Goal: Complete application form

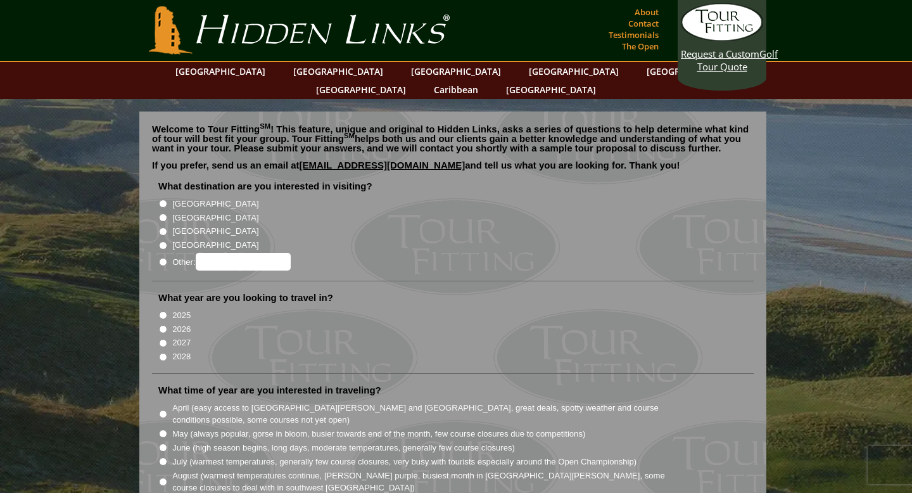
click at [161, 213] on input "[GEOGRAPHIC_DATA]" at bounding box center [163, 217] width 8 height 8
radio input "true"
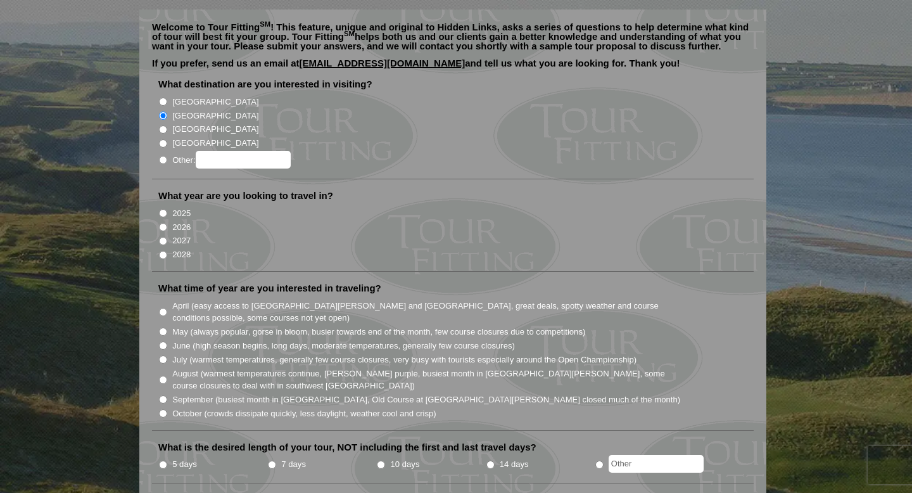
scroll to position [105, 0]
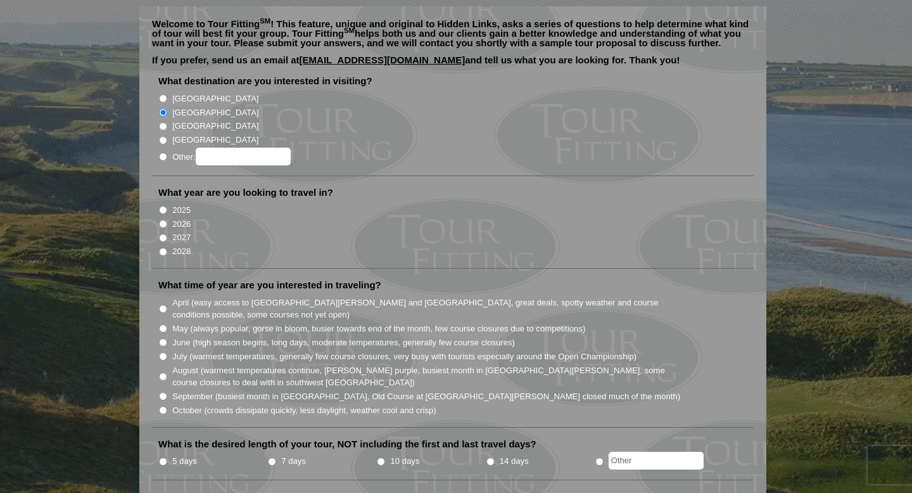
click at [163, 220] on input "2026" at bounding box center [163, 224] width 8 height 8
radio input "true"
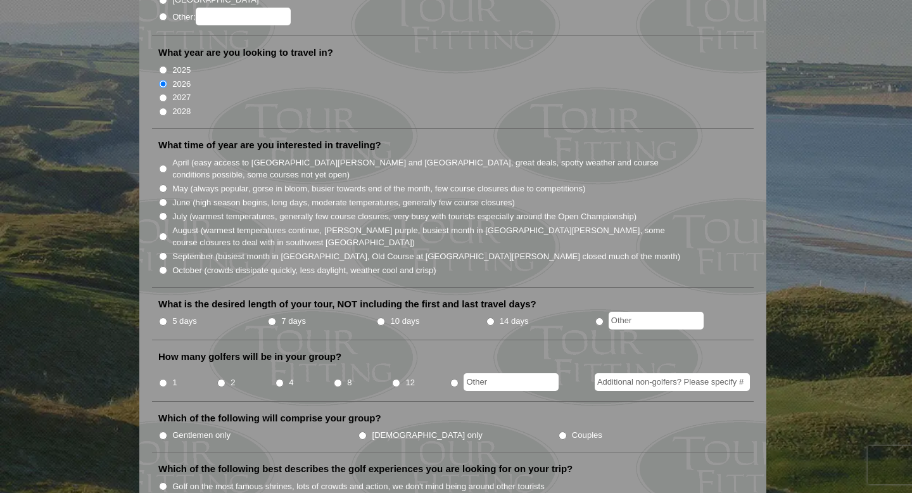
scroll to position [248, 0]
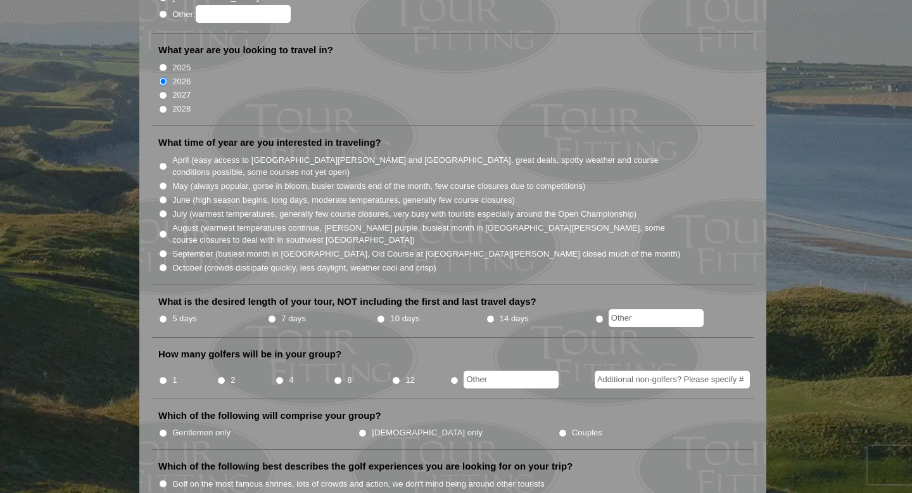
click at [162, 263] on input "October (crowds dissipate quickly, less daylight, weather cool and crisp)" at bounding box center [163, 267] width 8 height 8
radio input "true"
click at [162, 315] on input "5 days" at bounding box center [163, 319] width 8 height 8
radio input "true"
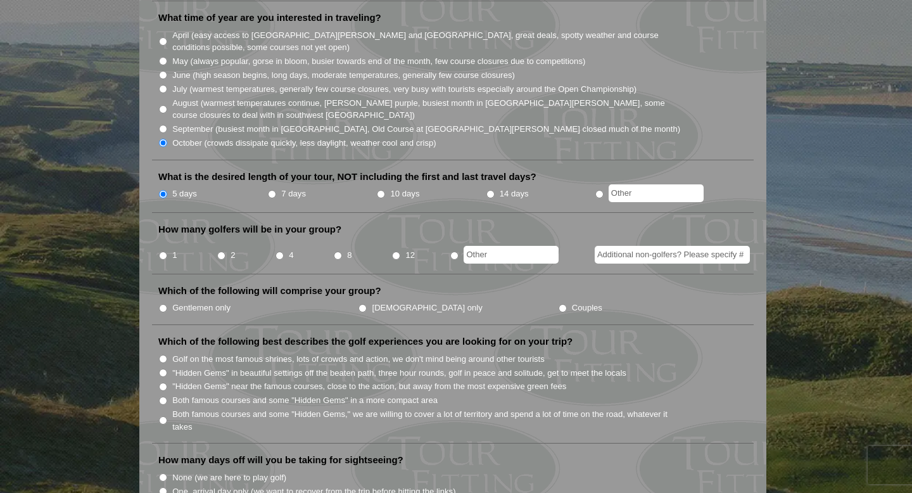
scroll to position [374, 0]
click at [223, 250] on input "2" at bounding box center [221, 254] width 8 height 8
radio input "true"
click at [558, 303] on input "Couples" at bounding box center [562, 307] width 8 height 8
radio input "true"
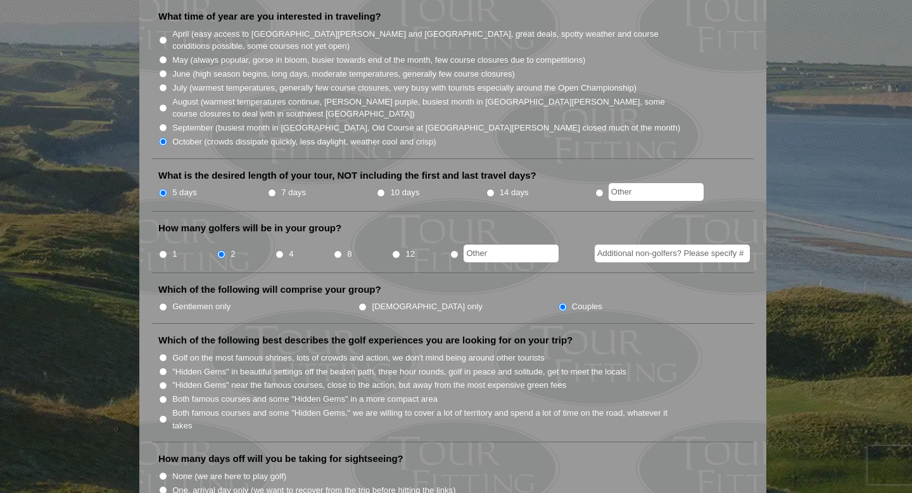
click at [279, 250] on input "4" at bounding box center [279, 254] width 8 height 8
radio input "true"
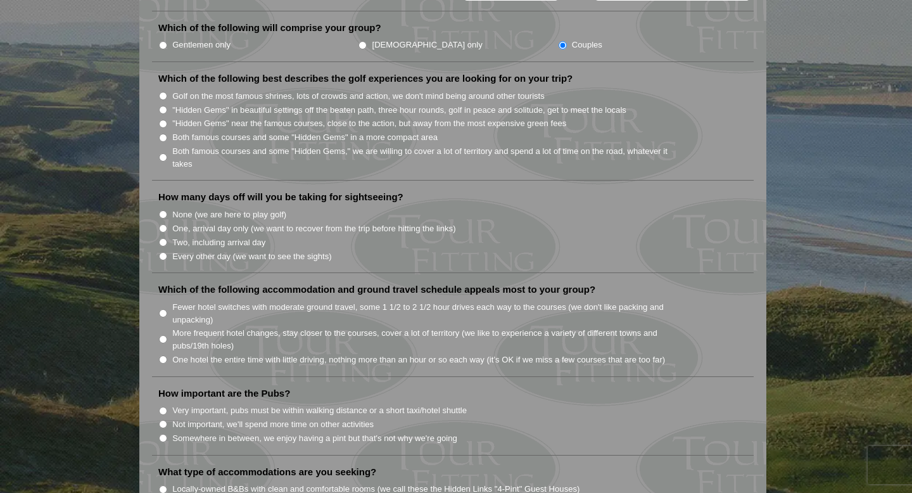
scroll to position [637, 0]
click at [163, 236] on input "Two, including arrival day" at bounding box center [163, 240] width 8 height 8
radio input "true"
click at [160, 250] on input "Every other day (we want to see the sights)" at bounding box center [163, 254] width 8 height 8
radio input "true"
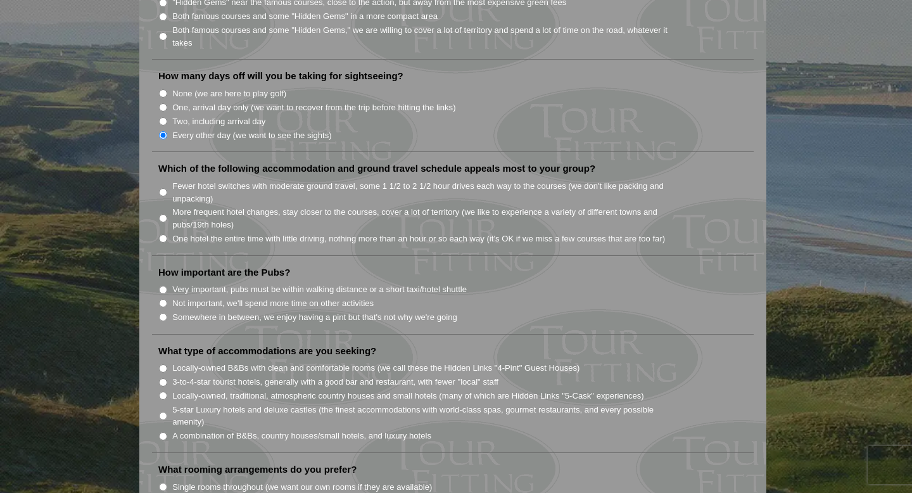
scroll to position [757, 0]
click at [165, 234] on input "One hotel the entire time with little driving, nothing more than an hour or so …" at bounding box center [163, 238] width 8 height 8
radio input "true"
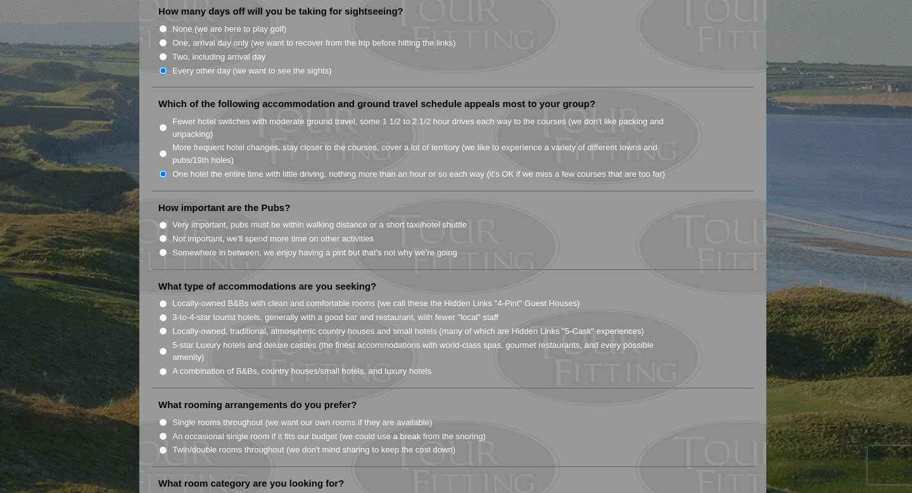
scroll to position [824, 0]
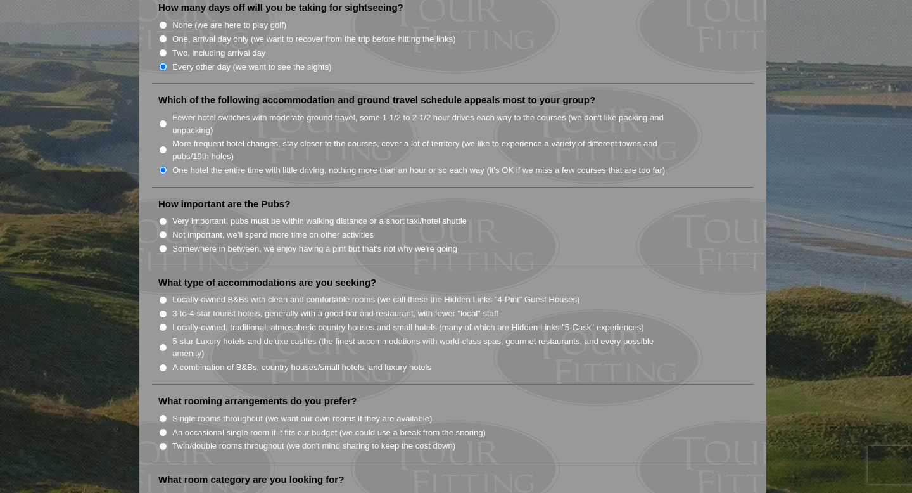
click at [162, 217] on input "Very important, pubs must be within walking distance or a short taxi/hotel shut…" at bounding box center [163, 221] width 8 height 8
radio input "true"
click at [163, 296] on input "Locally-owned B&Bs with clean and comfortable rooms (we call these the Hidden L…" at bounding box center [163, 300] width 8 height 8
radio input "true"
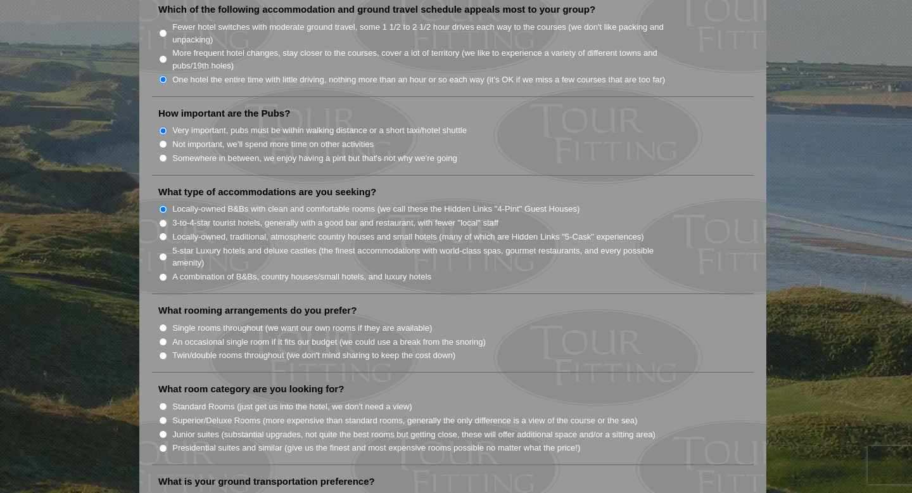
scroll to position [919, 0]
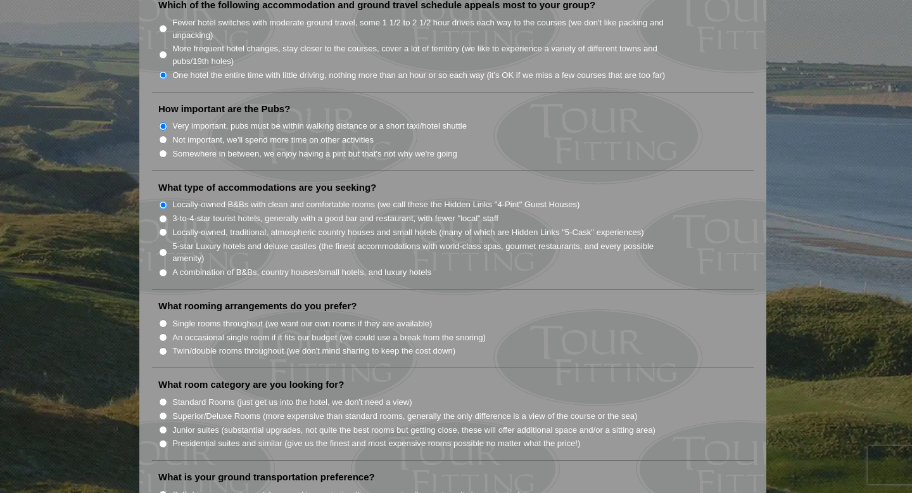
click at [161, 228] on input "Locally-owned, traditional, atmospheric country houses and small hotels (many o…" at bounding box center [163, 232] width 8 height 8
radio input "true"
click at [163, 268] on input "A combination of B&Bs, country houses/small hotels, and luxury hotels" at bounding box center [163, 272] width 8 height 8
radio input "true"
click at [164, 228] on input "Locally-owned, traditional, atmospheric country houses and small hotels (many o…" at bounding box center [163, 232] width 8 height 8
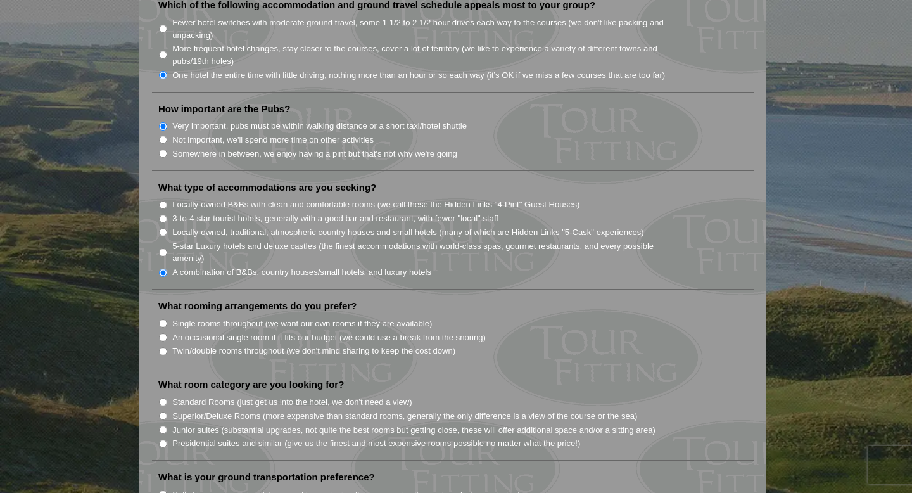
radio input "true"
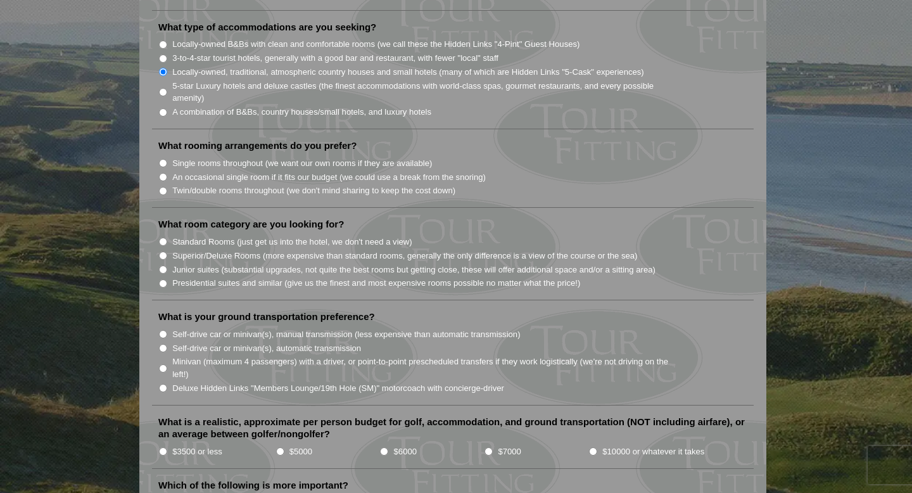
scroll to position [1080, 0]
click at [164, 158] on input "Single rooms throughout (we want our own rooms if they are available)" at bounding box center [163, 162] width 8 height 8
radio input "true"
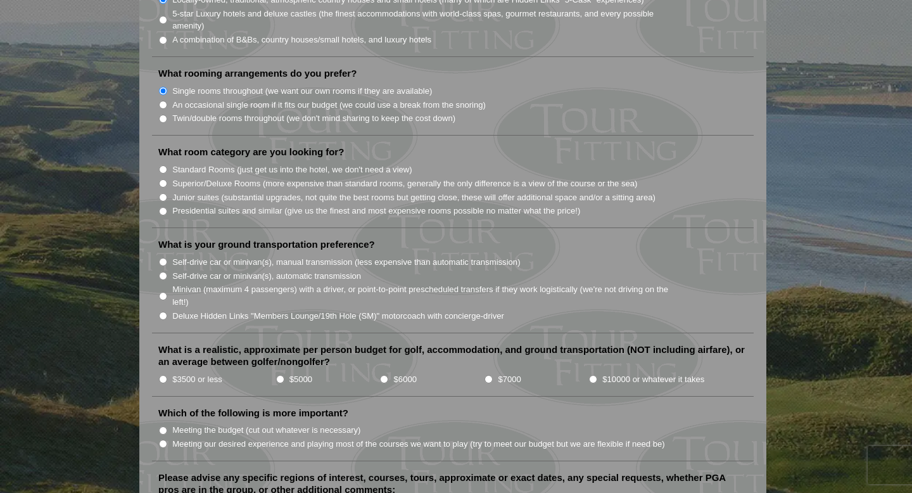
scroll to position [1156, 0]
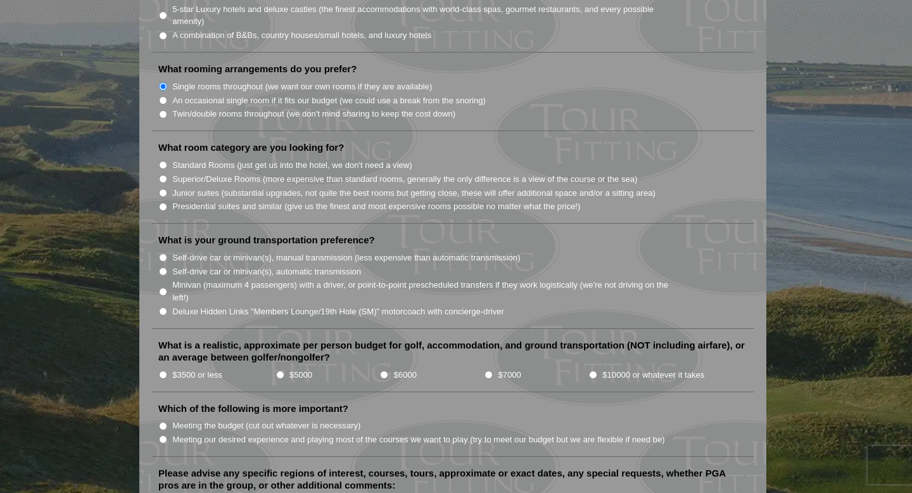
click at [163, 189] on input "Junior suites (substantial upgrades, not quite the best rooms but getting close…" at bounding box center [163, 193] width 8 height 8
radio input "true"
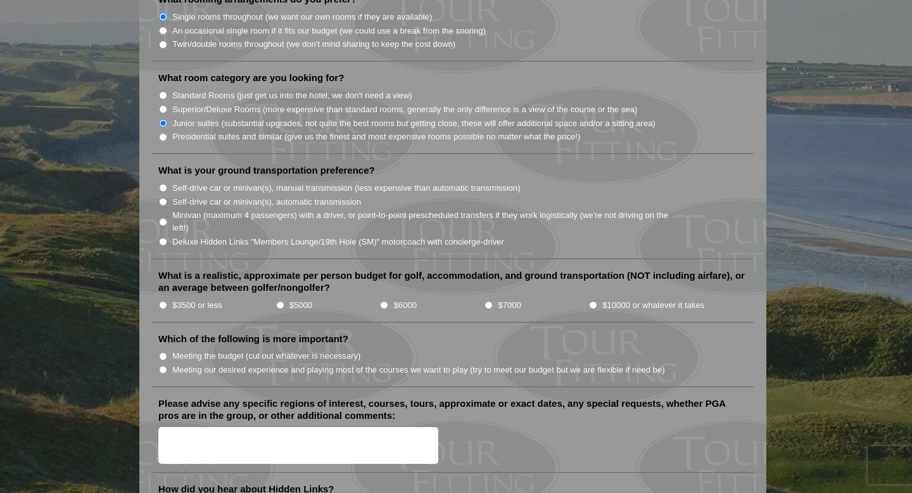
scroll to position [1228, 0]
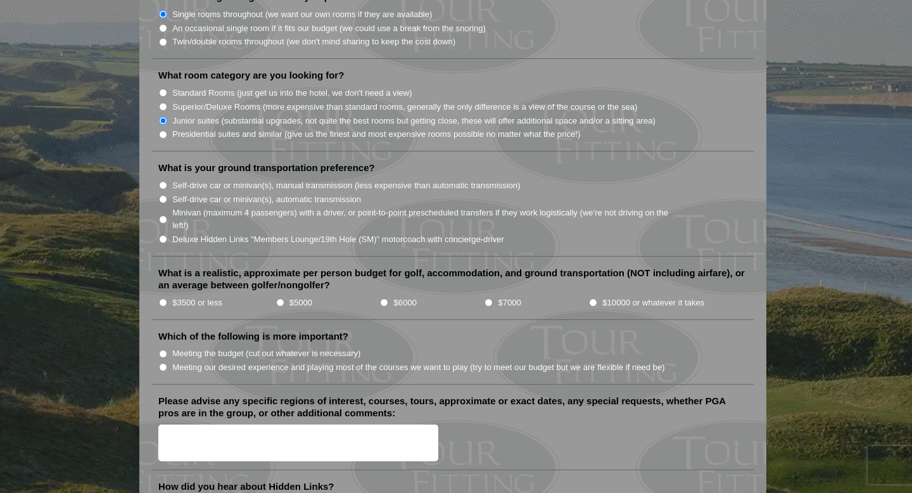
click at [163, 215] on input "Minivan (maximum 4 passengers) with a driver, or point-to-point prescheduled tr…" at bounding box center [163, 219] width 8 height 8
radio input "true"
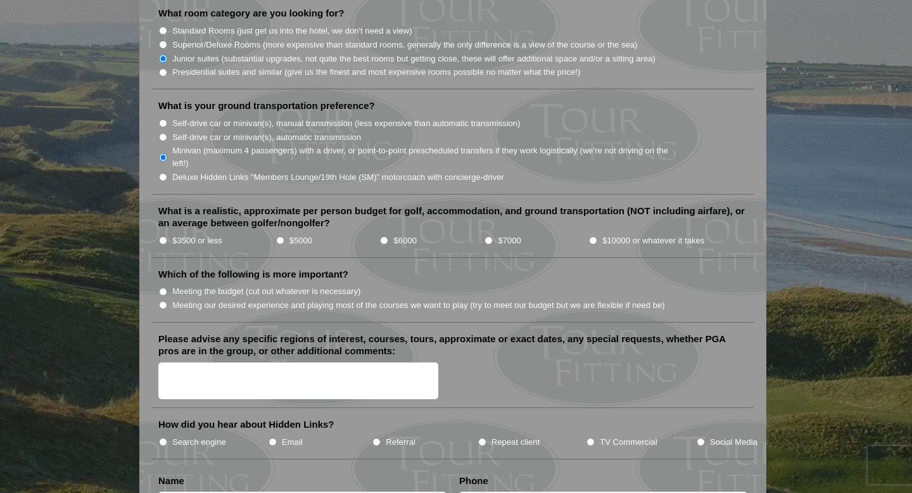
scroll to position [1294, 0]
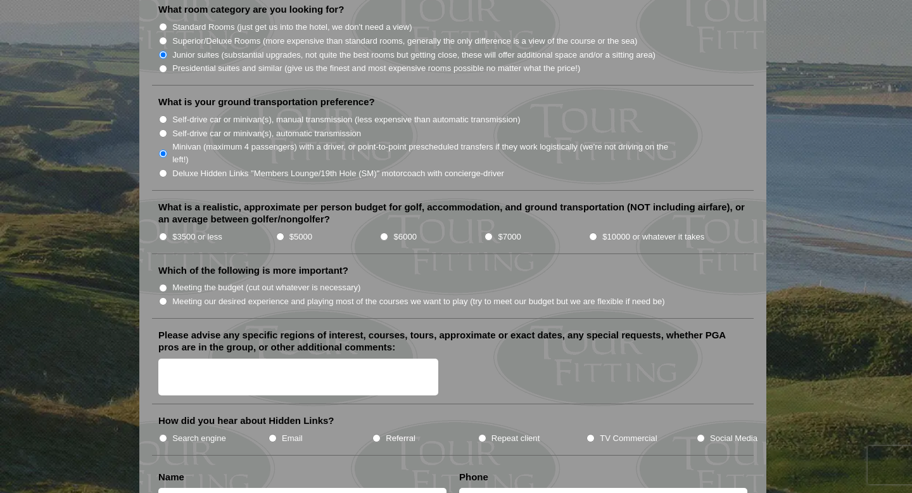
click at [164, 232] on input "$3500 or less" at bounding box center [163, 236] width 8 height 8
radio input "true"
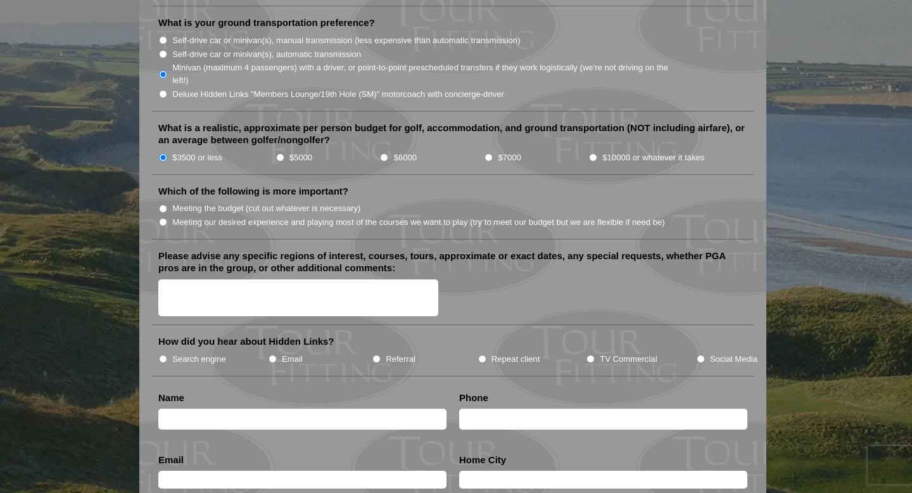
scroll to position [1374, 0]
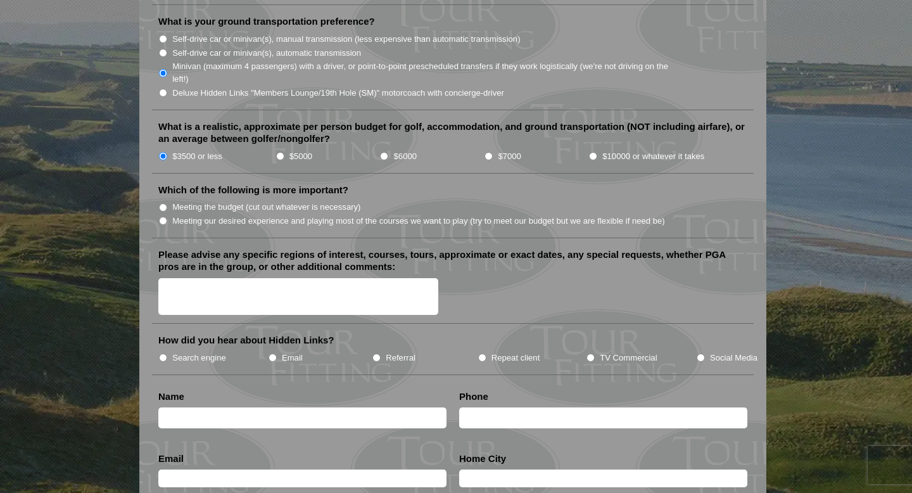
click at [163, 217] on input "Meeting our desired experience and playing most of the courses we want to play …" at bounding box center [163, 221] width 8 height 8
radio input "true"
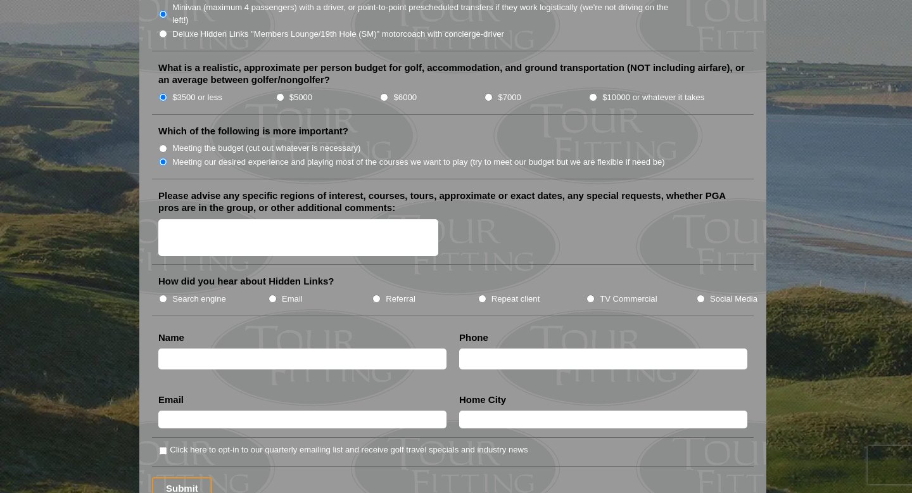
scroll to position [1437, 0]
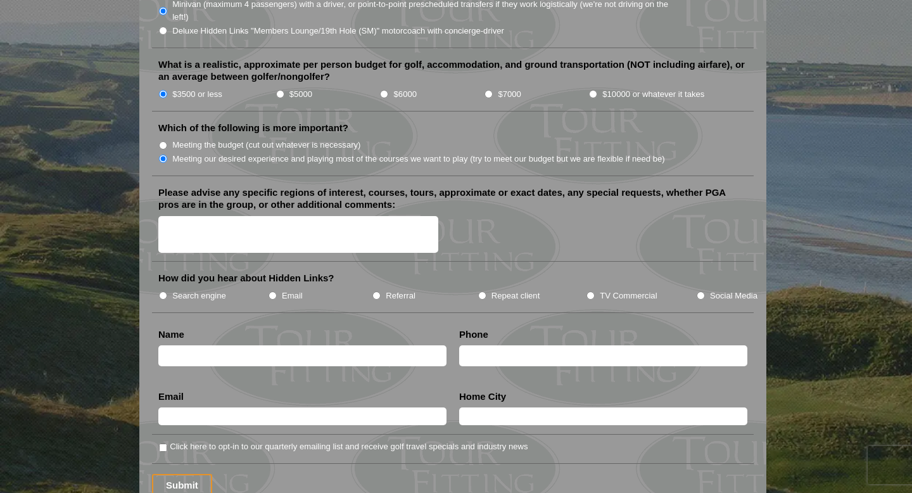
click at [207, 216] on textarea "Please advise any specific regions of interest, courses, tours, approximate or …" at bounding box center [298, 234] width 280 height 37
type textarea "Old Course - [GEOGRAPHIC_DATA][PERSON_NAME] is a must"
type input "[PERSON_NAME]"
type input "4135634732"
type input "[EMAIL_ADDRESS][DOMAIN_NAME]"
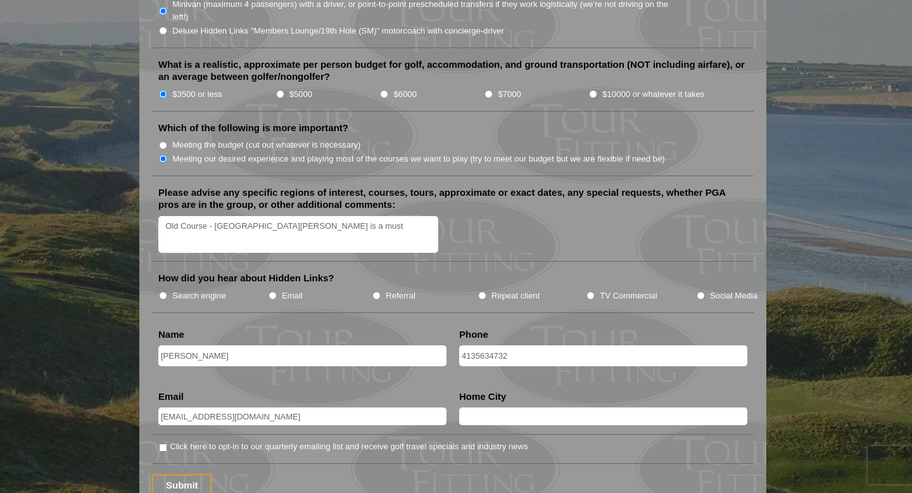
type input "Wilbraham"
click at [165, 291] on input "Search engine" at bounding box center [163, 295] width 8 height 8
radio input "true"
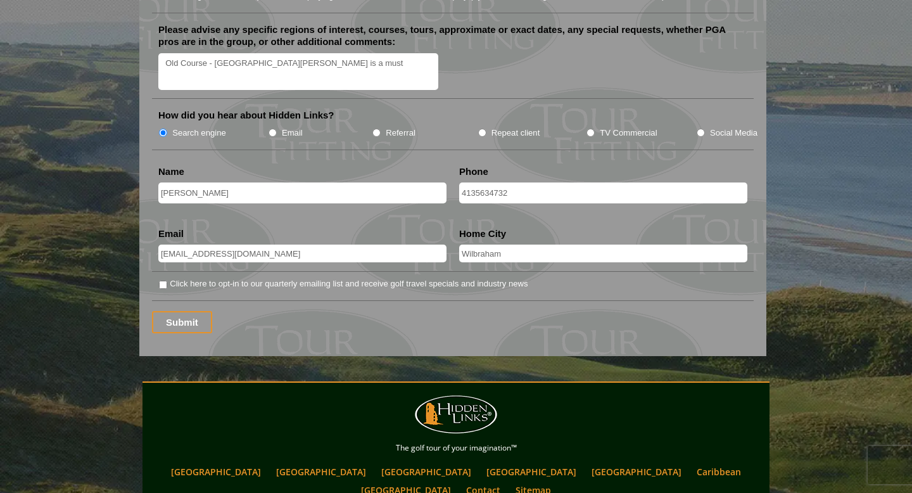
scroll to position [1601, 0]
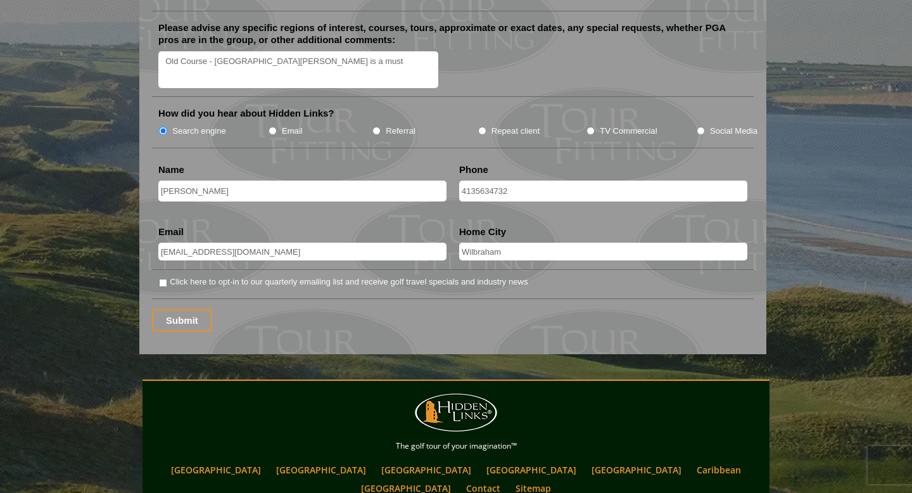
click at [162, 279] on input "Click here to opt-in to our quarterly emailing list and receive golf travel spe…" at bounding box center [163, 283] width 8 height 8
checkbox input "true"
click at [175, 309] on input "Submit" at bounding box center [182, 320] width 60 height 22
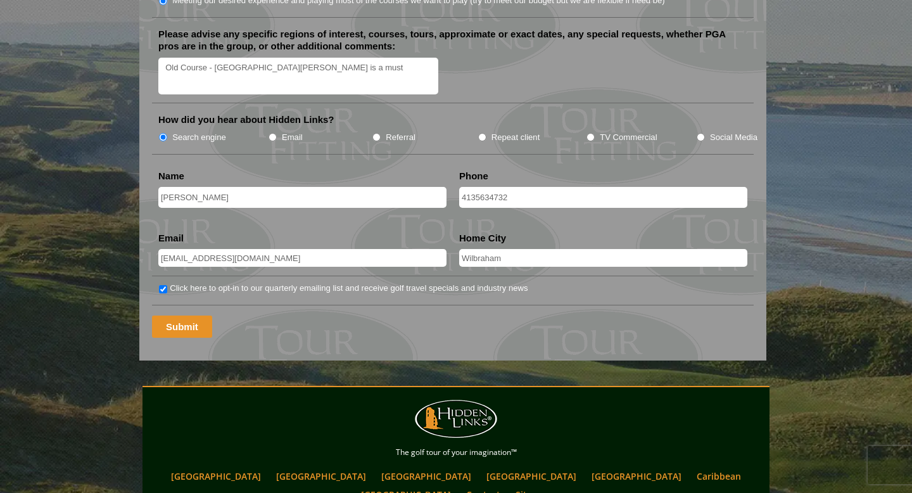
scroll to position [474, 0]
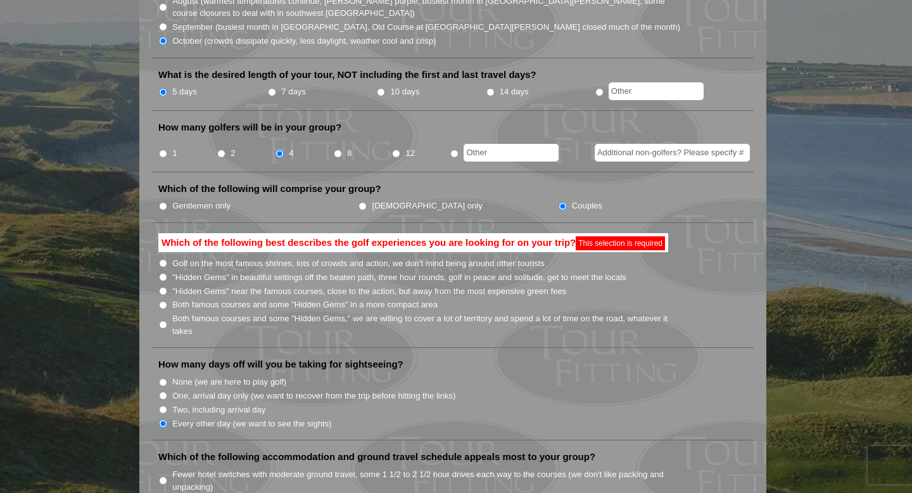
click at [218, 149] on input "2" at bounding box center [221, 153] width 8 height 8
radio input "true"
click at [163, 259] on input "Golf on the most famous shrines, lots of crowds and action, we don't mind being…" at bounding box center [163, 263] width 8 height 8
radio input "true"
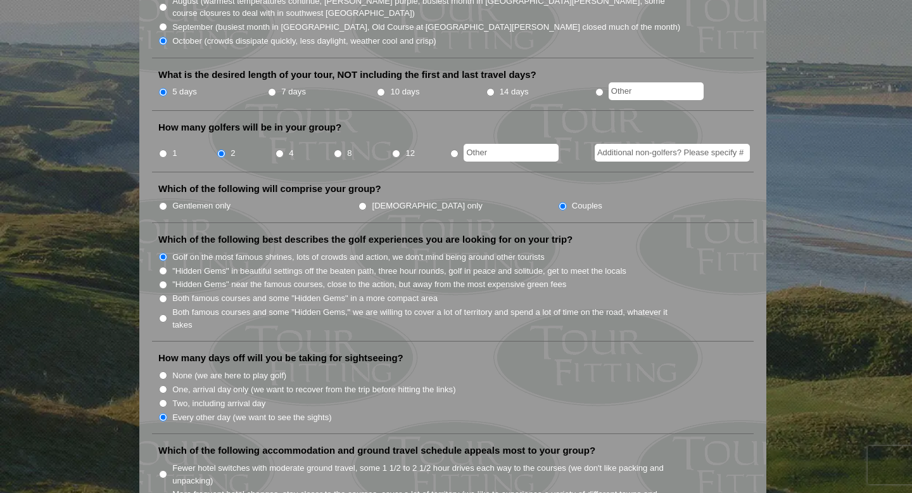
click at [165, 294] on input "Both famous courses and some "Hidden Gems" in a more compact area" at bounding box center [163, 298] width 8 height 8
radio input "true"
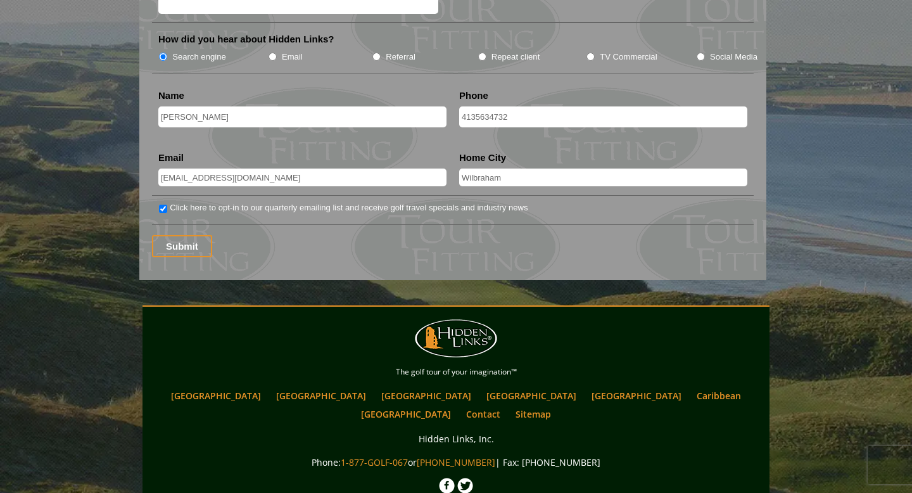
scroll to position [1682, 0]
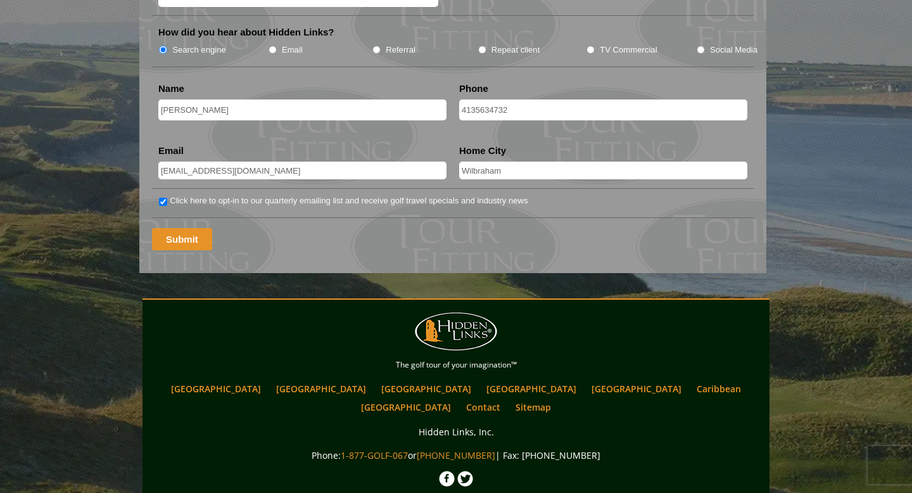
click at [199, 231] on input "Submit" at bounding box center [182, 239] width 60 height 22
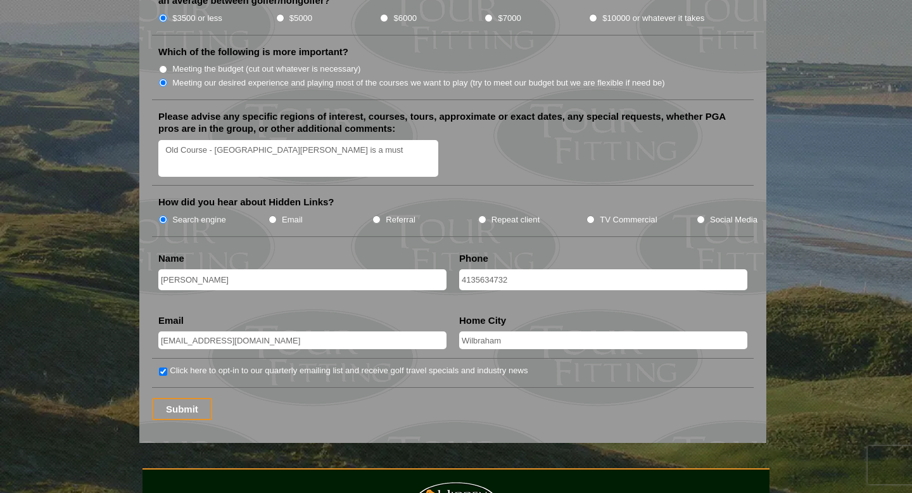
scroll to position [1555, 0]
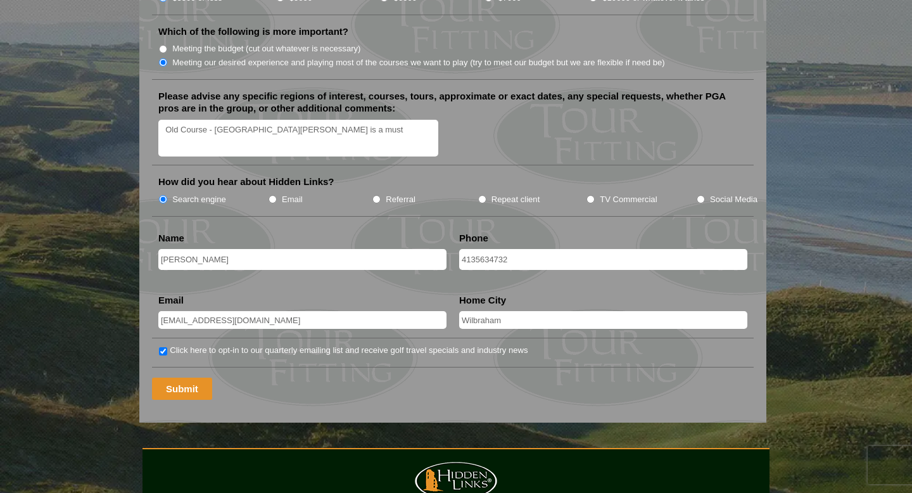
click at [194, 377] on input "Submit" at bounding box center [182, 388] width 60 height 22
